Goal: Task Accomplishment & Management: Manage account settings

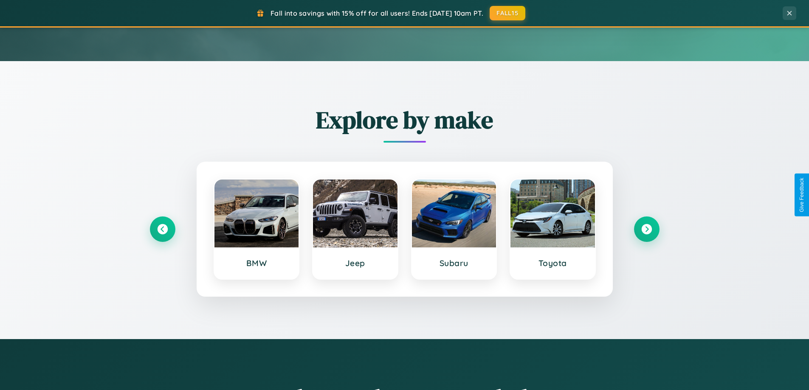
scroll to position [584, 0]
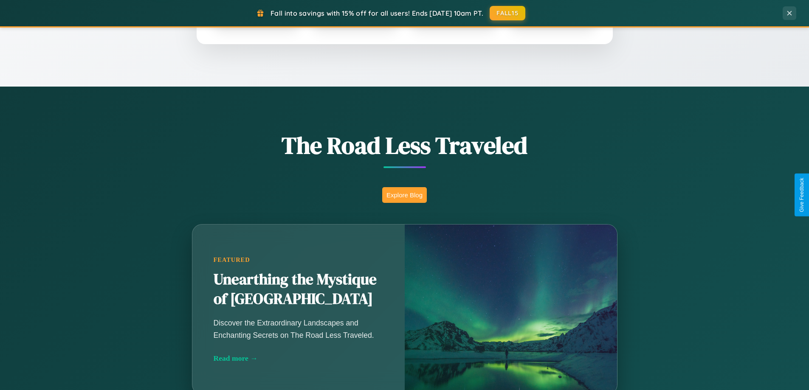
click at [404, 195] on button "Explore Blog" at bounding box center [404, 195] width 45 height 16
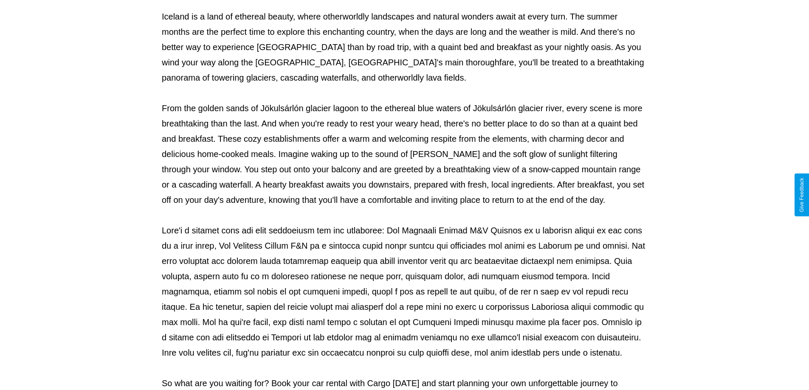
scroll to position [275, 0]
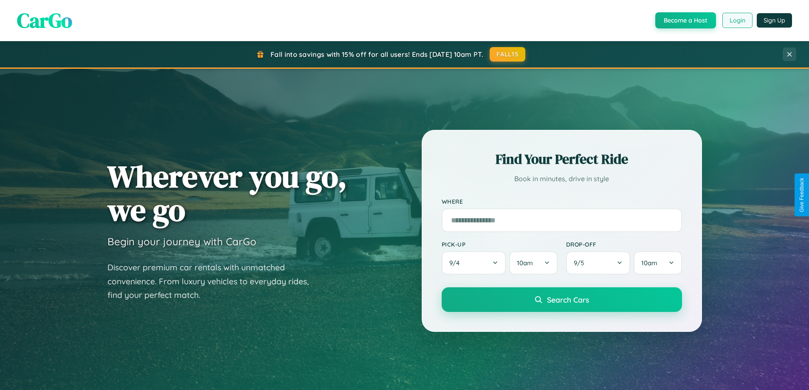
click at [737, 20] on button "Login" at bounding box center [737, 20] width 30 height 15
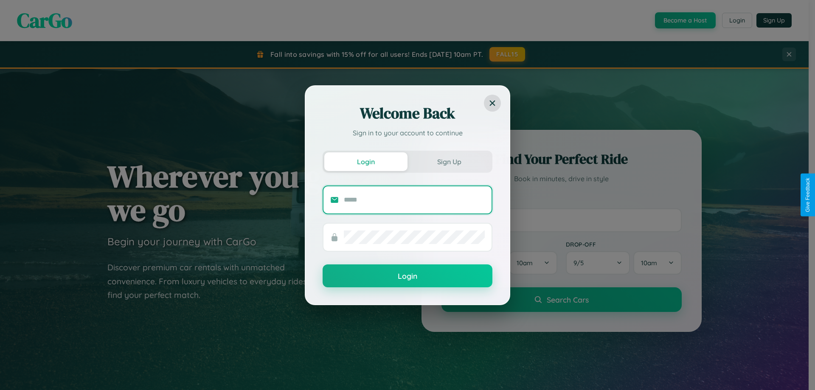
click at [414, 200] on input "text" at bounding box center [414, 200] width 141 height 14
type input "**********"
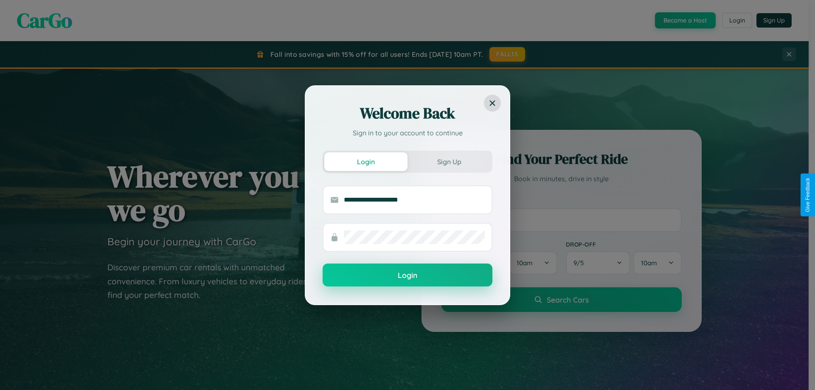
click at [408, 276] on button "Login" at bounding box center [408, 275] width 170 height 23
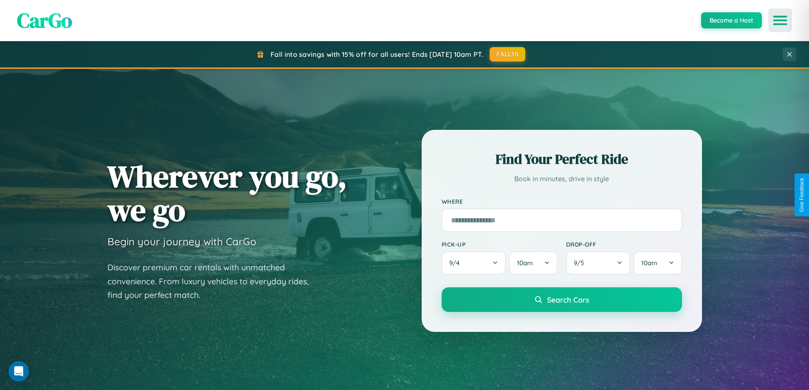
click at [780, 20] on icon "Open menu" at bounding box center [780, 21] width 12 height 8
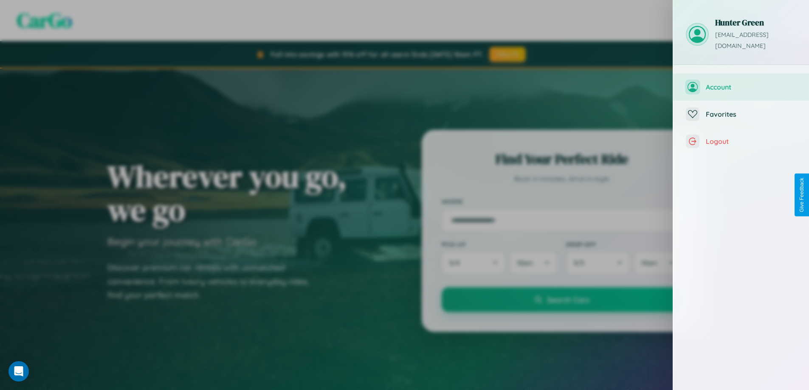
click at [741, 83] on span "Account" at bounding box center [751, 87] width 90 height 8
